Goal: Task Accomplishment & Management: Manage account settings

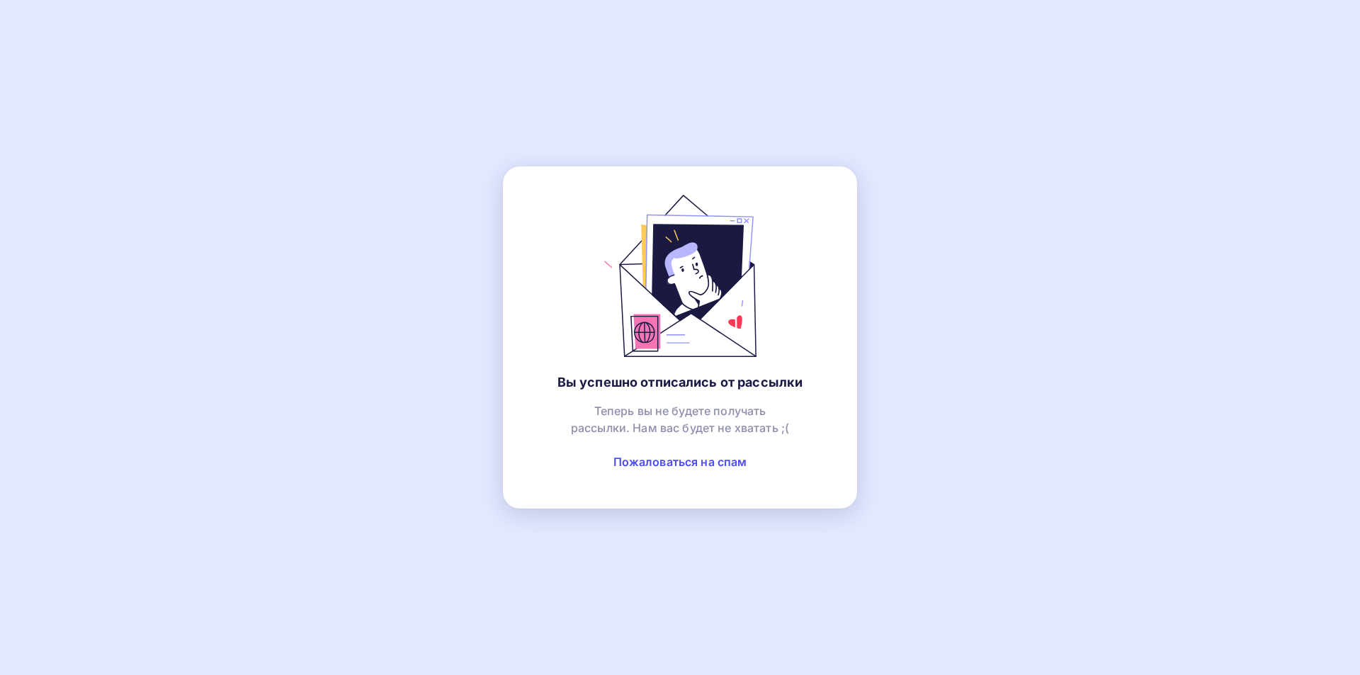
click at [815, 320] on div "Вы успешно отписались от рассылки Теперь вы не будете получать рассылки. Нам ва…" at bounding box center [680, 337] width 354 height 342
click at [819, 209] on div "Вы успешно отписались от рассылки Теперь вы не будете получать рассылки. Нам ва…" at bounding box center [680, 337] width 354 height 342
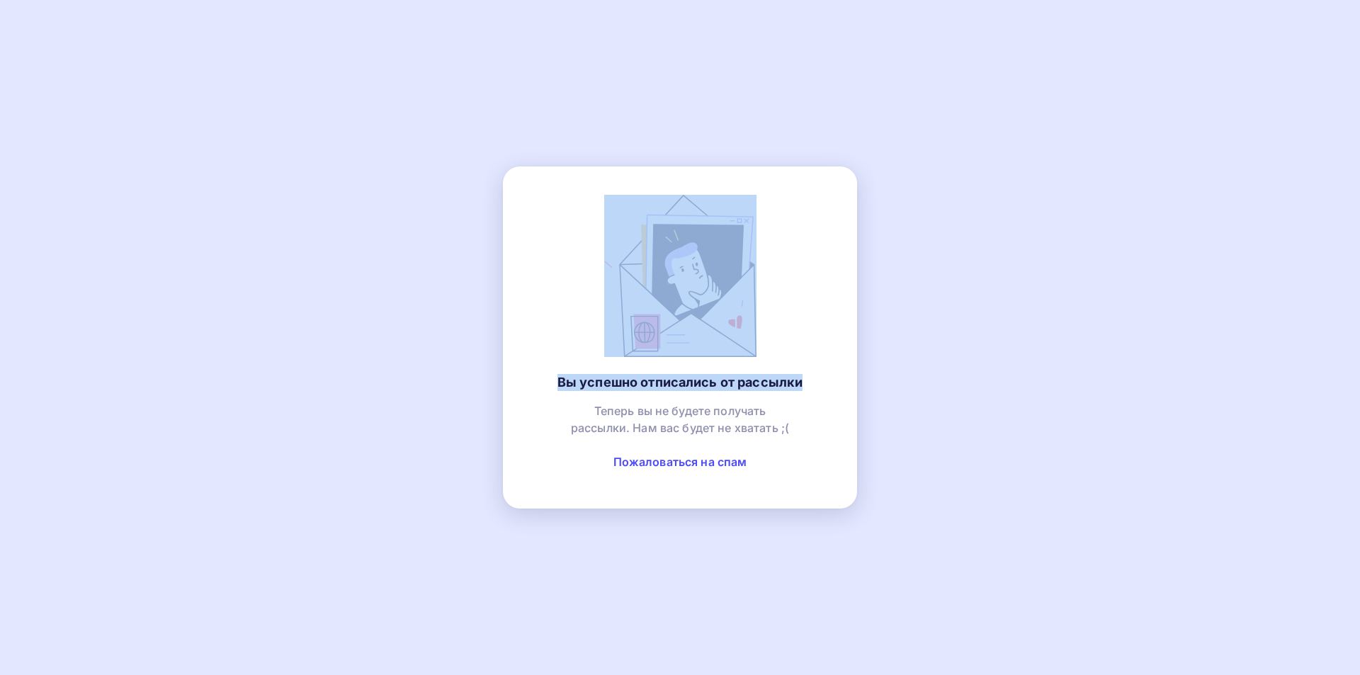
drag, startPoint x: 815, startPoint y: 125, endPoint x: 890, endPoint y: 278, distance: 170.2
click at [890, 278] on div "Вы успешно отписались от рассылки Теперь вы не будете получать рассылки. Нам ва…" at bounding box center [680, 337] width 1360 height 675
click at [999, 211] on div "Вы успешно отписались от рассылки Теперь вы не будете получать рассылки. Нам ва…" at bounding box center [680, 337] width 1360 height 675
click at [397, 195] on div "Вы успешно отписались от рассылки Теперь вы не будете получать рассылки. Нам ва…" at bounding box center [680, 337] width 1360 height 675
click at [553, 230] on div "Вы успешно отписались от рассылки Теперь вы не будете получать рассылки. Нам ва…" at bounding box center [680, 337] width 354 height 342
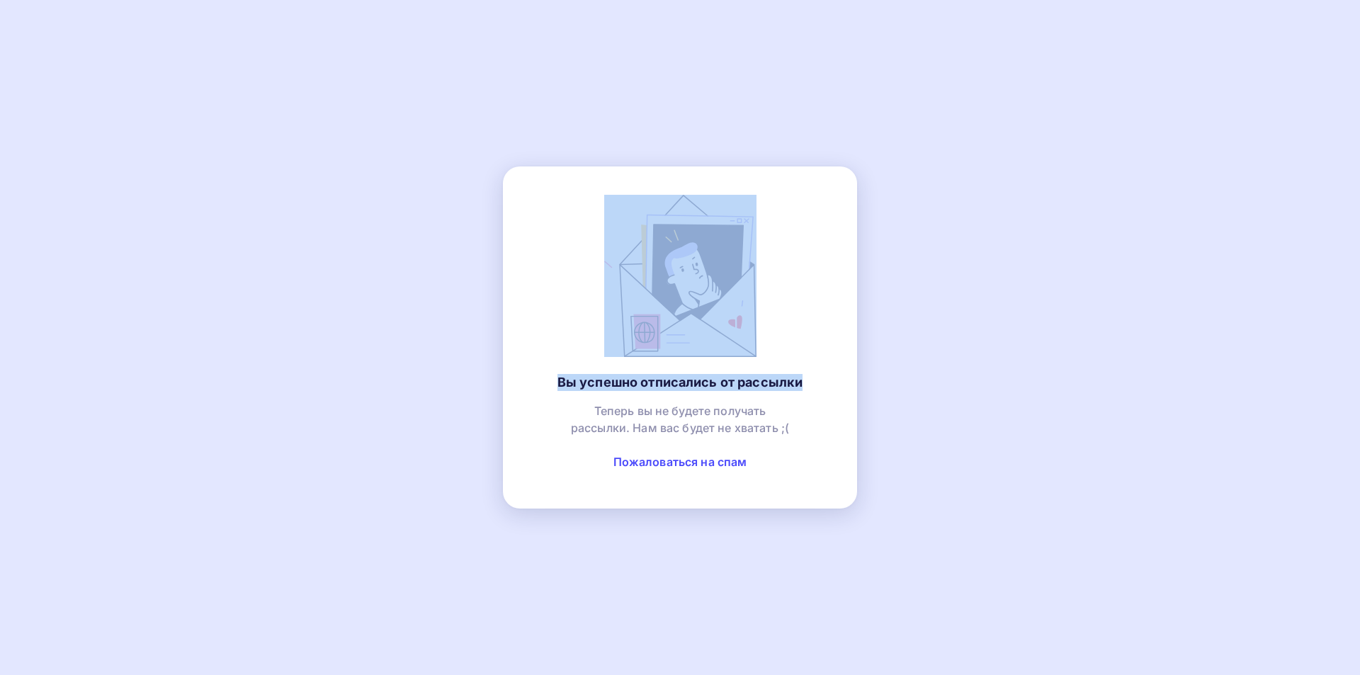
click at [408, 86] on div "Вы успешно отписались от рассылки Теперь вы не будете получать рассылки. Нам ва…" at bounding box center [680, 337] width 1360 height 675
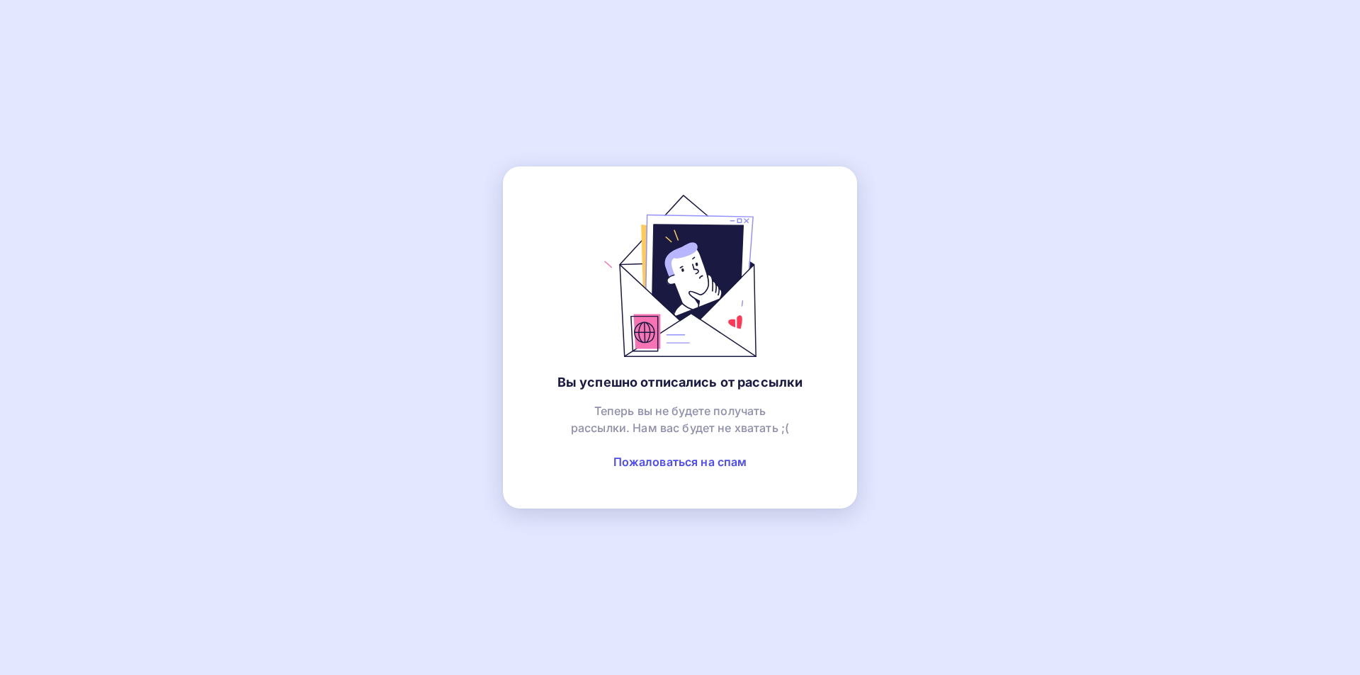
click at [532, 445] on div "Теперь вы не будете получать рассылки. Нам вас будет не хватать ;( Пожаловаться…" at bounding box center [680, 441] width 298 height 78
click at [552, 191] on div "Вы успешно отписались от рассылки Теперь вы не будете получать рассылки. Нам ва…" at bounding box center [680, 337] width 354 height 342
click at [543, 225] on div "Вы успешно отписались от рассылки Теперь вы не будете получать рассылки. Нам ва…" at bounding box center [680, 337] width 354 height 342
drag, startPoint x: 832, startPoint y: 269, endPoint x: 794, endPoint y: 135, distance: 139.3
click at [832, 268] on div "Вы успешно отписались от рассылки Теперь вы не будете получать рассылки. Нам ва…" at bounding box center [680, 337] width 354 height 342
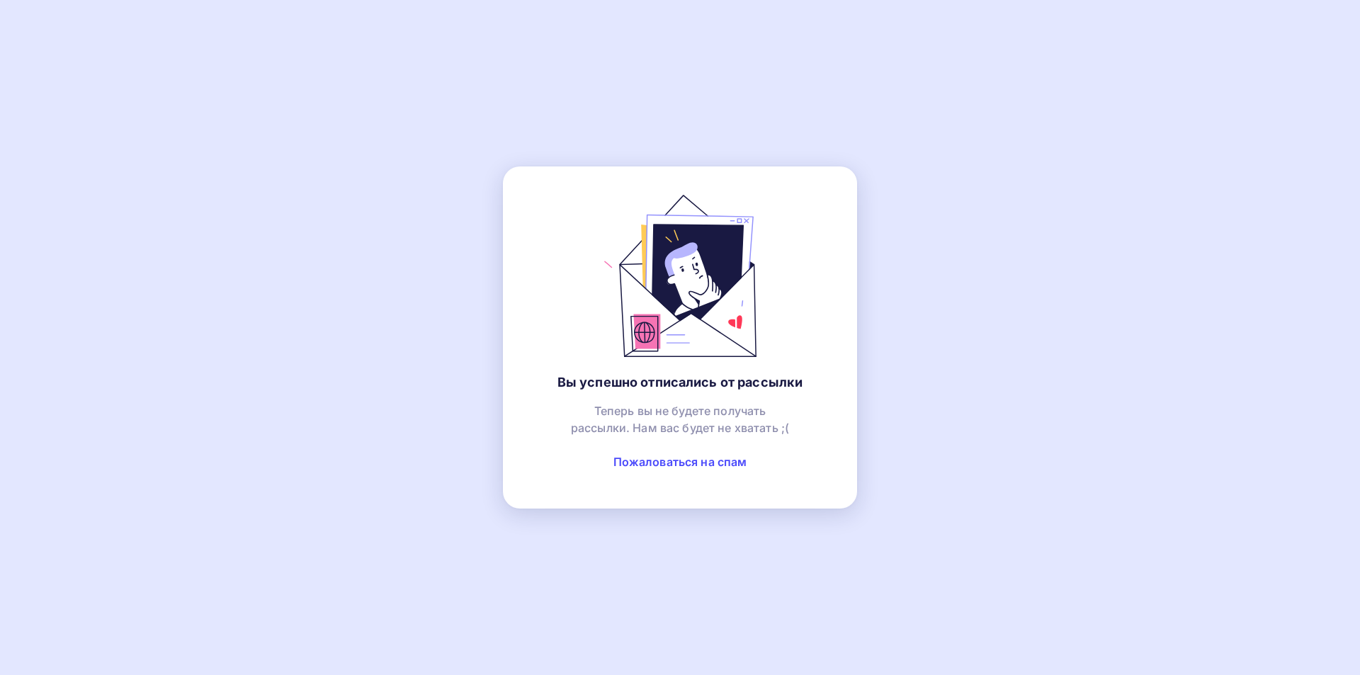
click at [799, 213] on div "Вы успешно отписались от рассылки Теперь вы не будете получать рассылки. Нам ва…" at bounding box center [680, 337] width 354 height 342
drag, startPoint x: 780, startPoint y: 211, endPoint x: 820, endPoint y: 186, distance: 47.2
click at [780, 210] on div "Вы успешно отписались от рассылки Теперь вы не будете получать рассылки. Нам ва…" at bounding box center [680, 337] width 354 height 342
drag, startPoint x: 940, startPoint y: 207, endPoint x: 1226, endPoint y: 171, distance: 287.7
click at [961, 203] on div "Вы успешно отписались от рассылки Теперь вы не будете получать рассылки. Нам ва…" at bounding box center [680, 337] width 1360 height 675
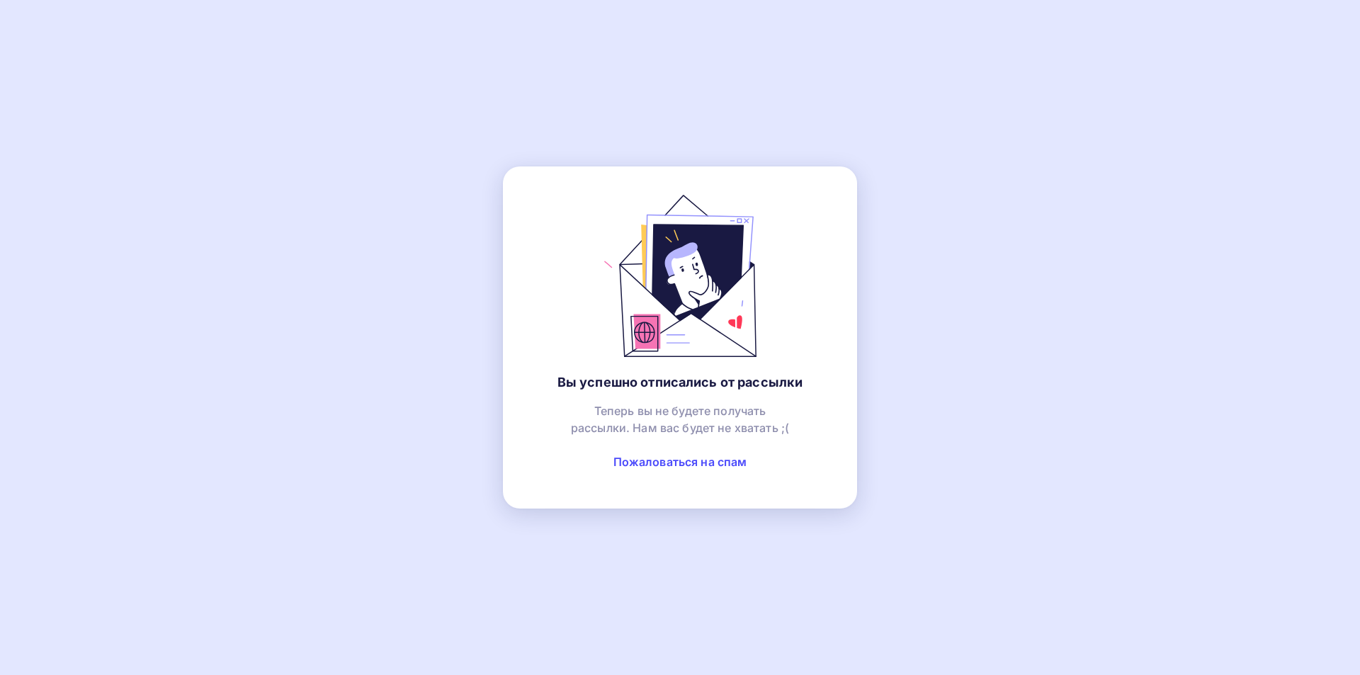
click at [346, 310] on div "Вы успешно отписались от рассылки Теперь вы не будете получать рассылки. Нам ва…" at bounding box center [680, 337] width 1360 height 675
drag, startPoint x: 1007, startPoint y: 255, endPoint x: 997, endPoint y: 251, distance: 11.4
click at [1005, 254] on div "Вы успешно отписались от рассылки Теперь вы не будете получать рассылки. Нам ва…" at bounding box center [680, 337] width 1360 height 675
click at [673, 392] on div "Вы успешно отписались от рассылки Теперь вы не будете получать рассылки. Нам ва…" at bounding box center [680, 337] width 354 height 342
click at [817, 389] on div "Вы успешно отписались от рассылки Теперь вы не будете получать рассылки. Нам ва…" at bounding box center [680, 337] width 354 height 342
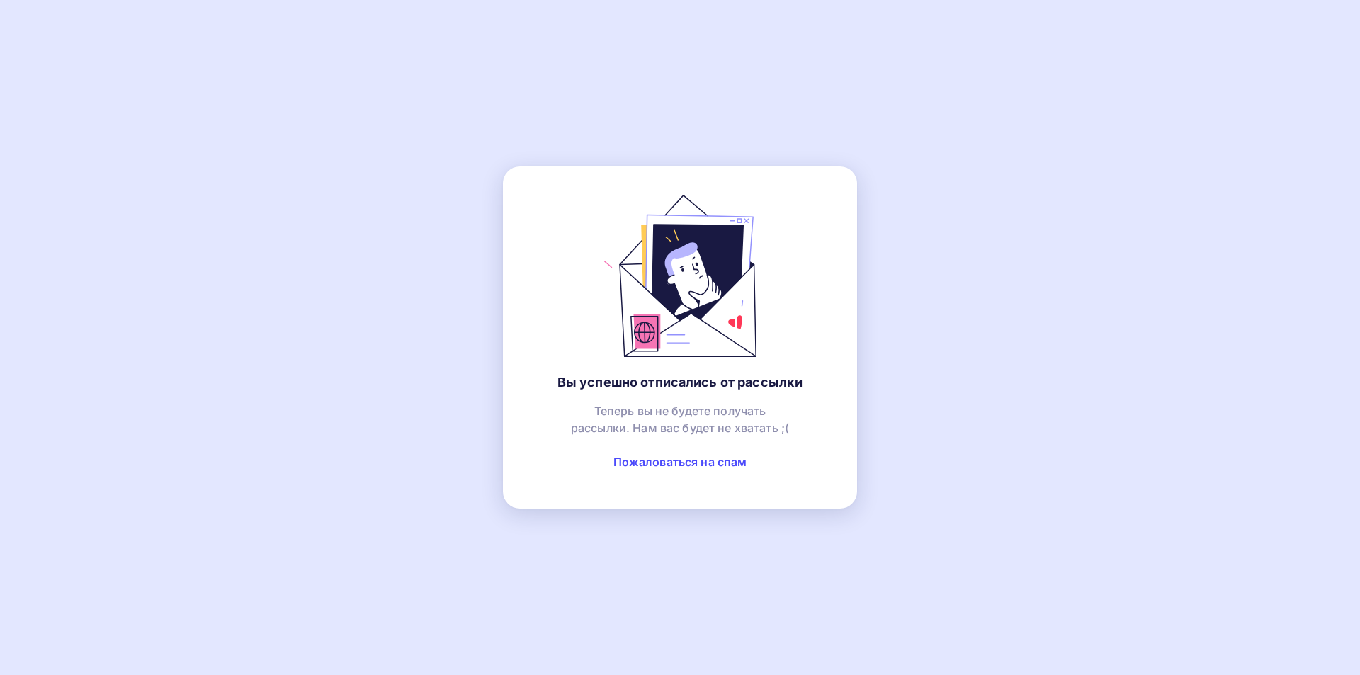
drag, startPoint x: 727, startPoint y: 381, endPoint x: 740, endPoint y: 383, distance: 13.5
click at [728, 381] on h1 "Вы успешно отписались от рассылки" at bounding box center [681, 382] width 246 height 17
drag, startPoint x: 740, startPoint y: 383, endPoint x: 671, endPoint y: 456, distance: 101.2
click at [741, 385] on h1 "Вы успешно отписались от рассылки" at bounding box center [681, 382] width 246 height 17
click at [446, 165] on div "Вы успешно отписались от рассылки Теперь вы не будете получать рассылки. Нам ва…" at bounding box center [680, 337] width 1360 height 675
